Goal: Information Seeking & Learning: Learn about a topic

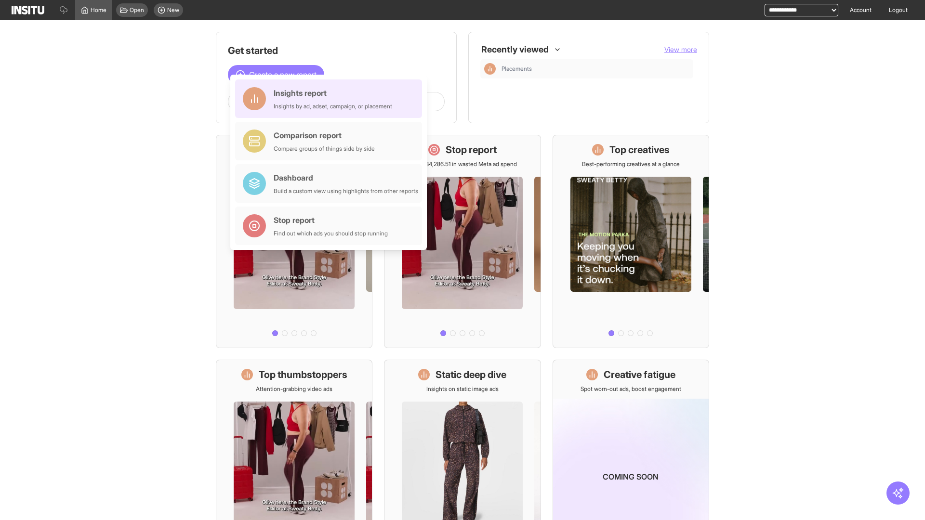
click at [331, 99] on div "Insights report Insights by ad, adset, campaign, or placement" at bounding box center [333, 98] width 119 height 23
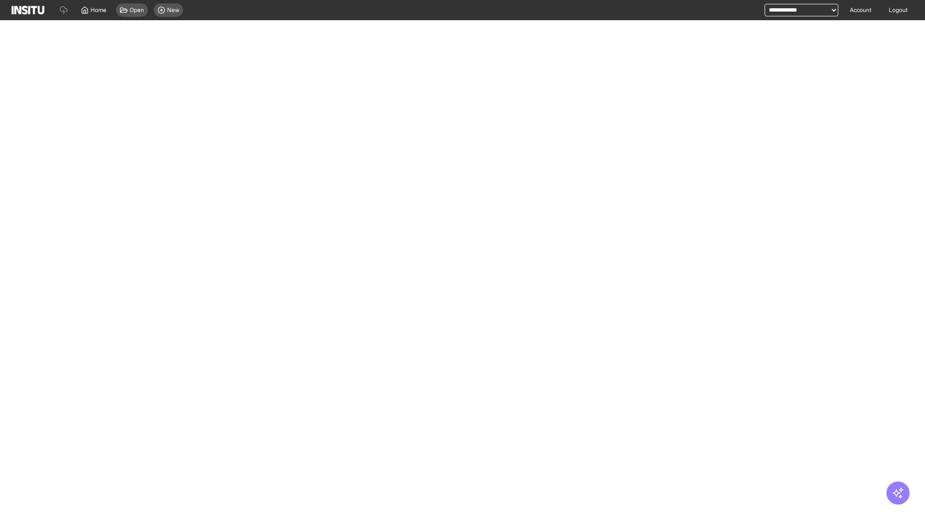
select select "**"
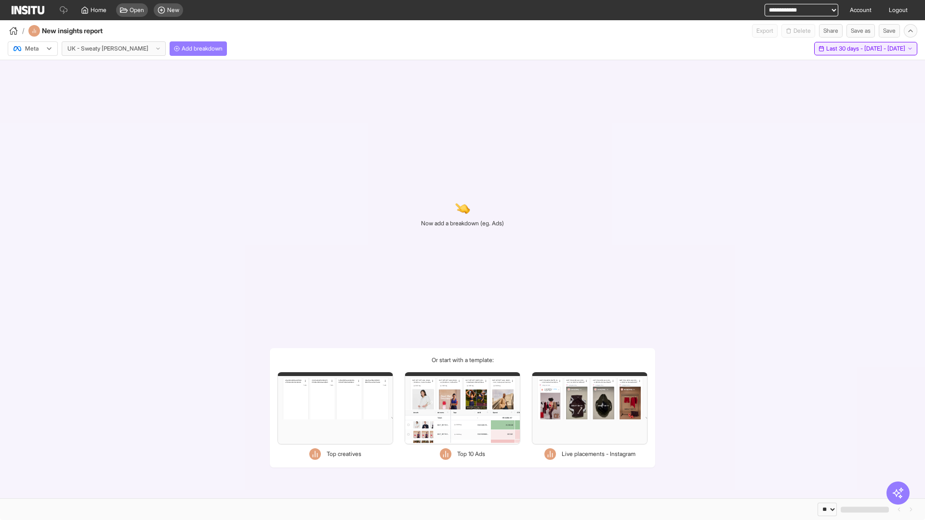
click at [852, 49] on span "Last 30 days - [DATE] - [DATE]" at bounding box center [865, 49] width 79 height 8
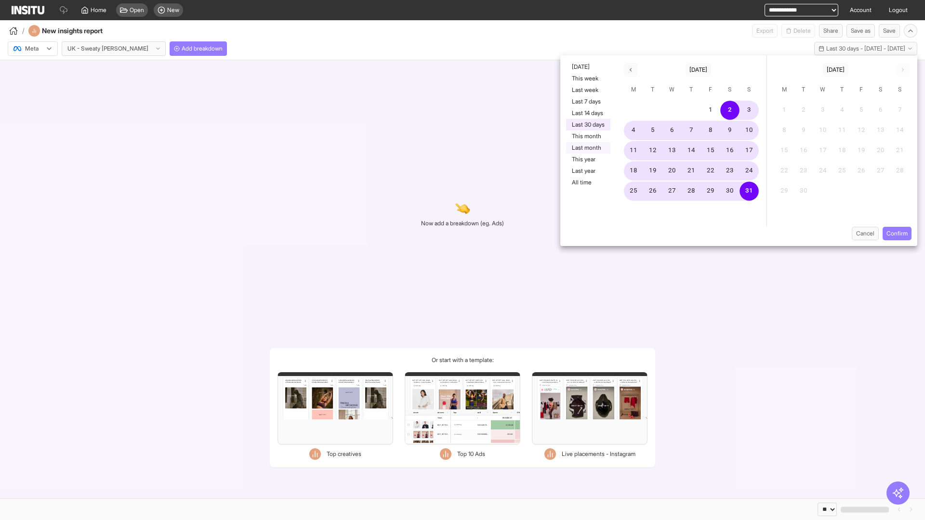
click at [587, 148] on button "Last month" at bounding box center [588, 148] width 44 height 12
